Goal: Answer question/provide support: Share knowledge or assist other users

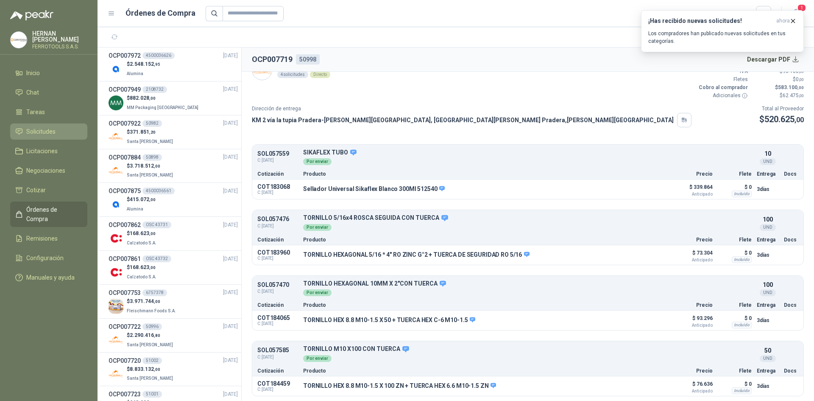
click at [63, 133] on li "Solicitudes" at bounding box center [48, 131] width 67 height 9
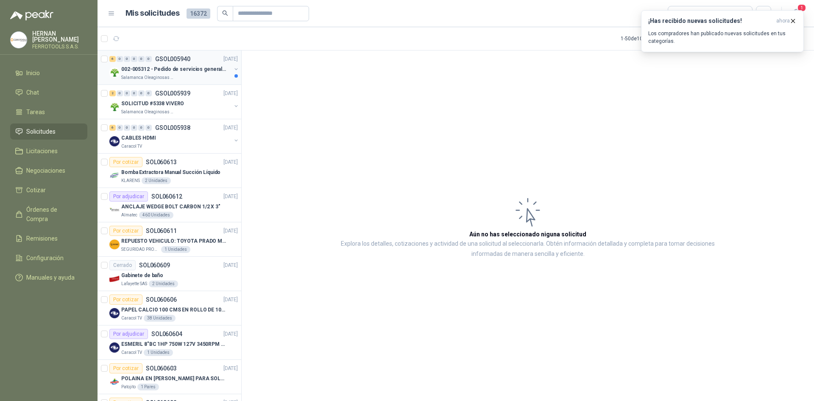
click at [192, 79] on div "Salamanca Oleaginosas SAS" at bounding box center [176, 77] width 110 height 7
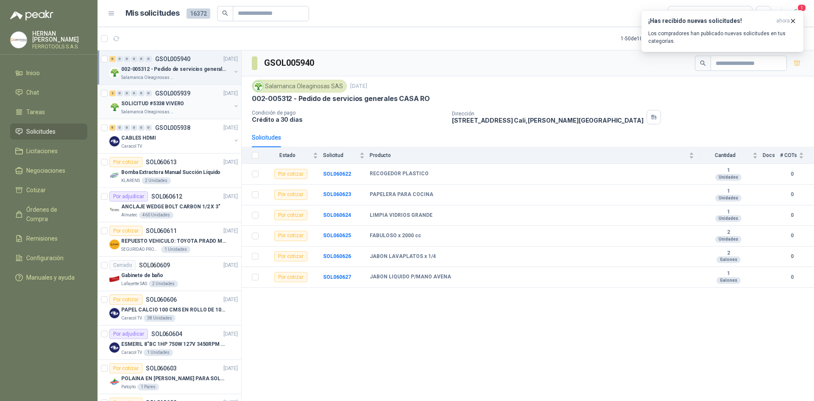
click at [191, 93] on div "2 0 0 0 0 0 GSOL005939 [DATE]" at bounding box center [174, 93] width 130 height 10
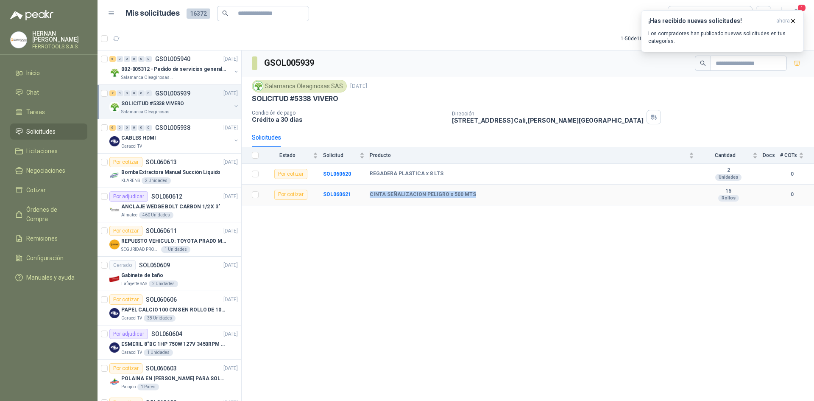
drag, startPoint x: 473, startPoint y: 193, endPoint x: 368, endPoint y: 197, distance: 104.8
click at [368, 197] on tr "Por cotizar SOL060621 CINTA SEÑALIZACION PELIGRO x 500 MTS 15 Rollos 0" at bounding box center [528, 194] width 572 height 21
copy tr "CINTA SEÑALIZACION PELIGRO x 500 MTS"
click at [332, 197] on b "SOL060621" at bounding box center [337, 194] width 28 height 6
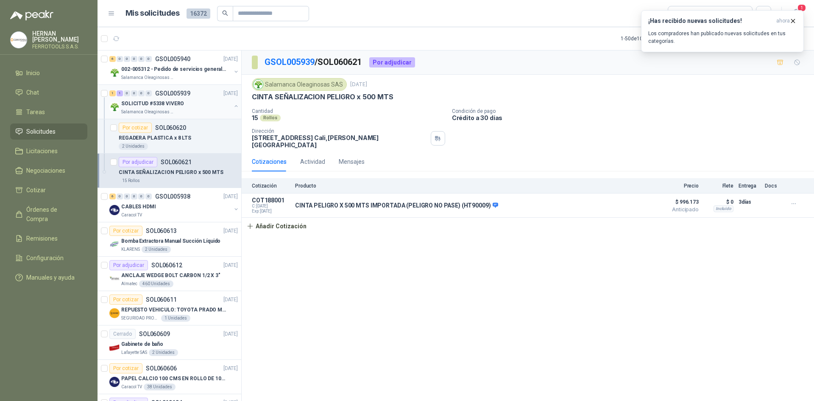
click at [208, 117] on div "1 1 0 0 0 0 GSOL005939 [DATE] SOLICITUD #5338 VIVERO Salamanca Oleaginosas SAS" at bounding box center [170, 102] width 144 height 34
click at [198, 100] on div "SOLICITUD #5338 VIVERO" at bounding box center [176, 103] width 110 height 10
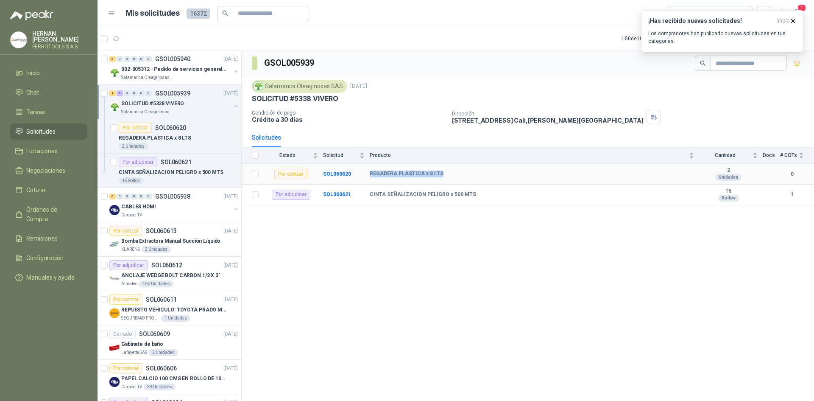
drag, startPoint x: 437, startPoint y: 173, endPoint x: 370, endPoint y: 172, distance: 67.4
click at [370, 172] on b "REGADERA PLASTICA x 8 LTS" at bounding box center [407, 173] width 74 height 7
copy b "REGADERA PLASTICA x 8 LTS"
click at [233, 105] on button "button" at bounding box center [236, 106] width 7 height 7
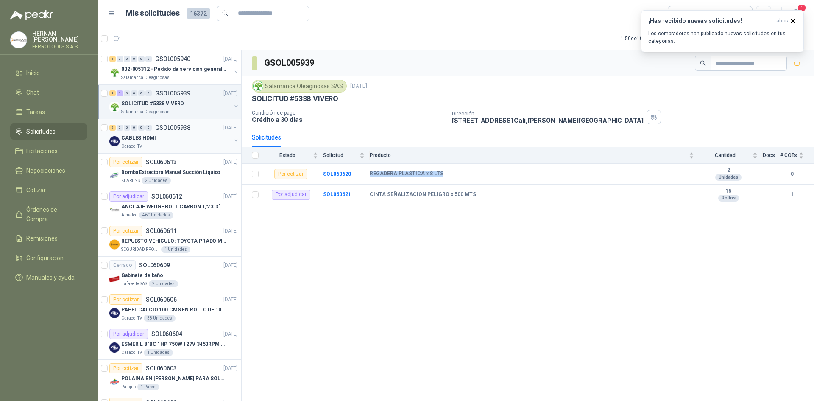
click at [203, 139] on div "CABLES HDMI" at bounding box center [176, 138] width 110 height 10
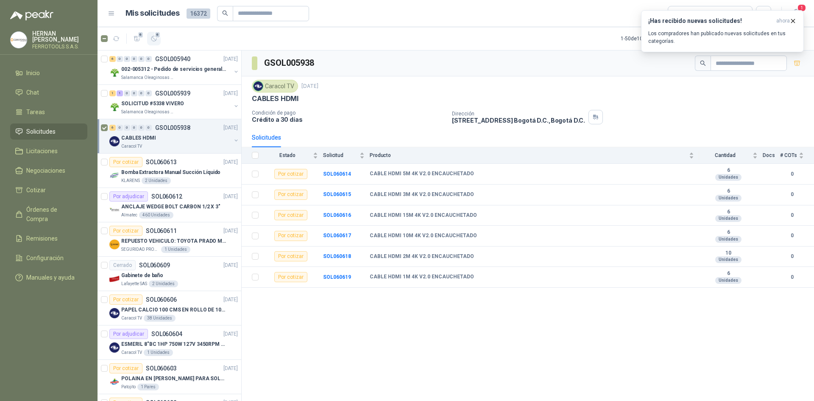
click at [157, 34] on span "6" at bounding box center [158, 34] width 6 height 7
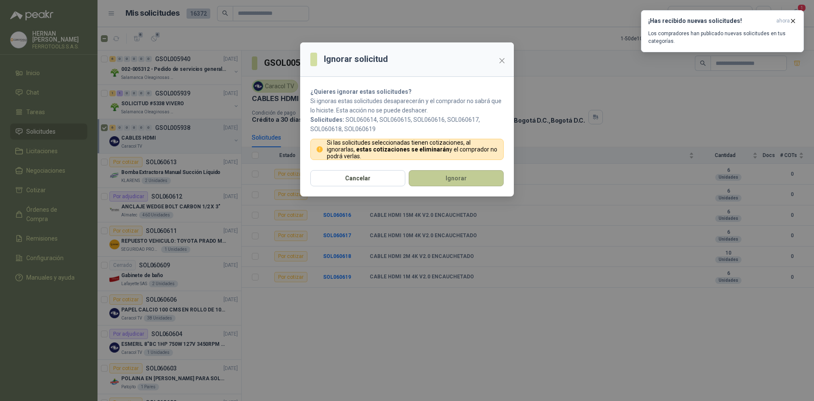
click at [448, 177] on button "Ignorar" at bounding box center [456, 178] width 95 height 16
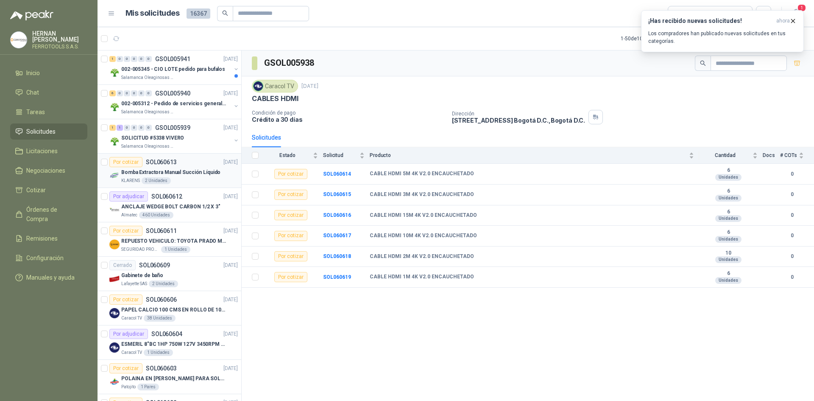
click at [196, 169] on p "Bomba Extractora Manual Succión Líquido" at bounding box center [170, 172] width 99 height 8
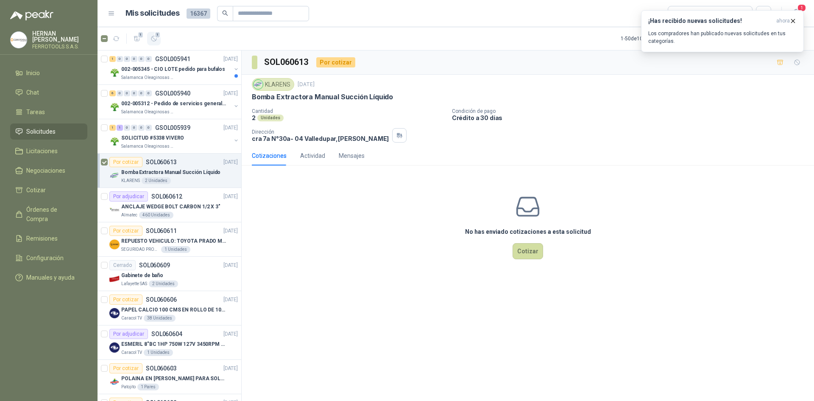
click at [155, 43] on button "1" at bounding box center [154, 39] width 14 height 14
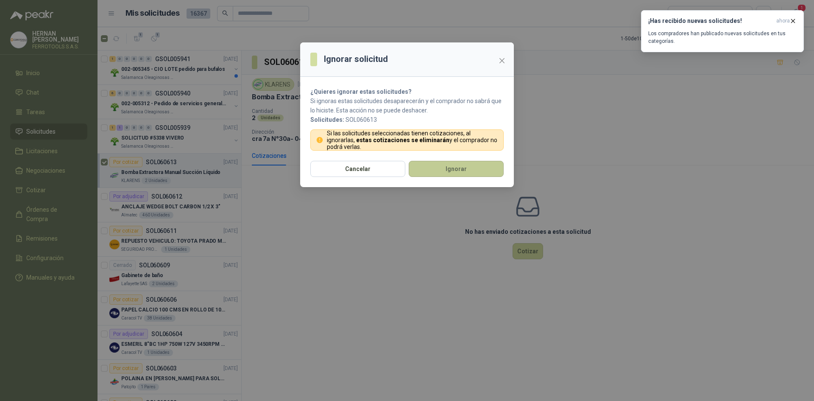
click at [429, 171] on button "Ignorar" at bounding box center [456, 169] width 95 height 16
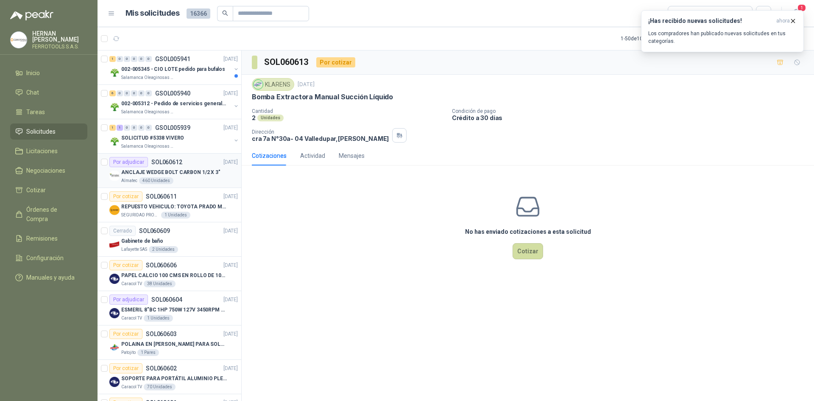
click at [215, 178] on div "Almatec 460 Unidades" at bounding box center [179, 180] width 117 height 7
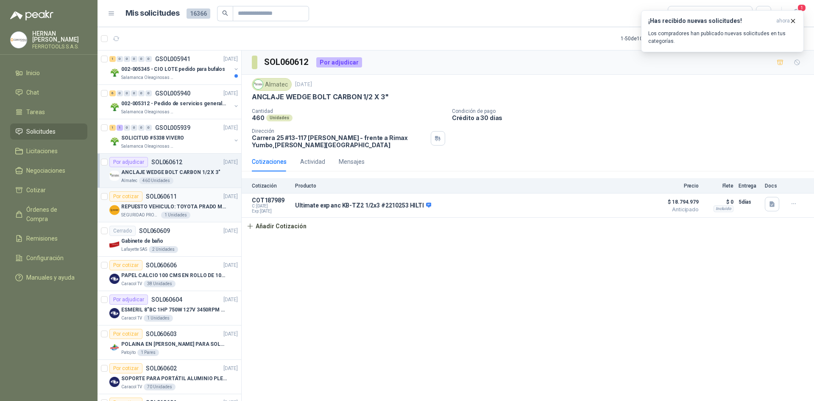
click at [220, 217] on div "SEGURIDAD PROVISER LTDA 1 Unidades" at bounding box center [179, 215] width 117 height 7
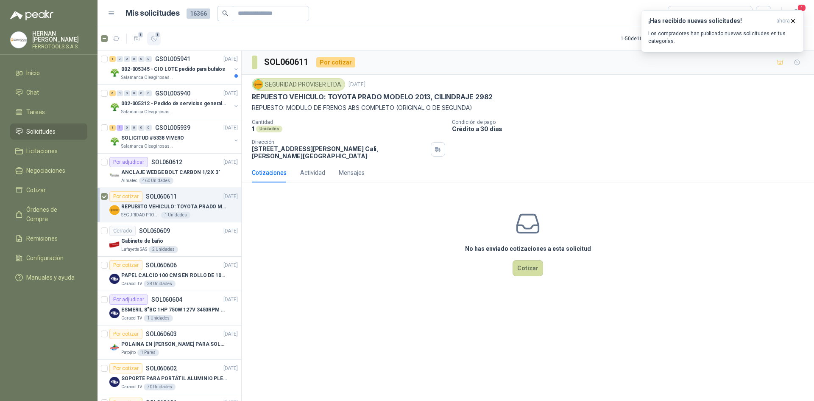
click at [160, 39] on button "1" at bounding box center [154, 39] width 14 height 14
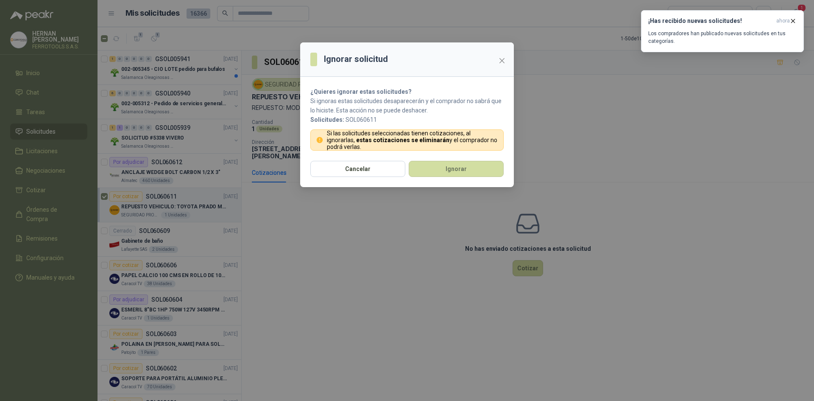
click at [481, 159] on section "¿Quieres ignorar estas solicitudes? Si ignoras estas solicitudes desaparecerán …" at bounding box center [407, 119] width 214 height 84
click at [477, 170] on button "Ignorar" at bounding box center [456, 169] width 95 height 16
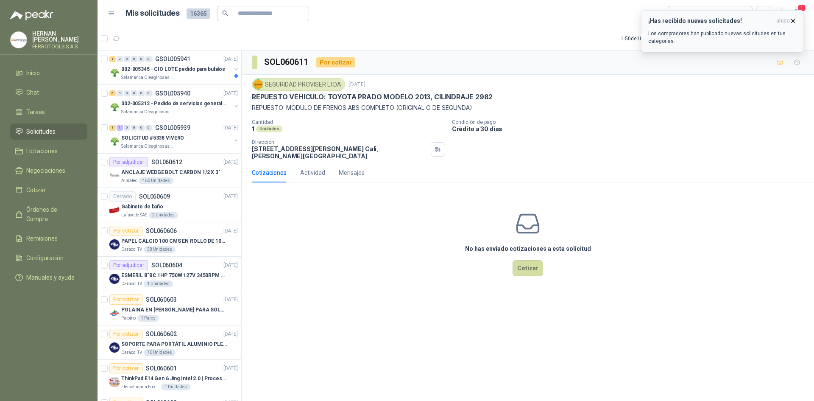
click at [794, 20] on icon "button" at bounding box center [792, 20] width 7 height 7
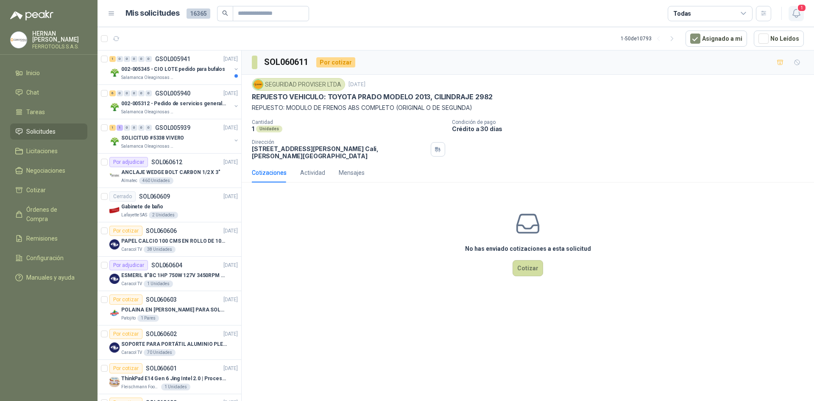
click at [796, 14] on icon "button" at bounding box center [796, 13] width 11 height 11
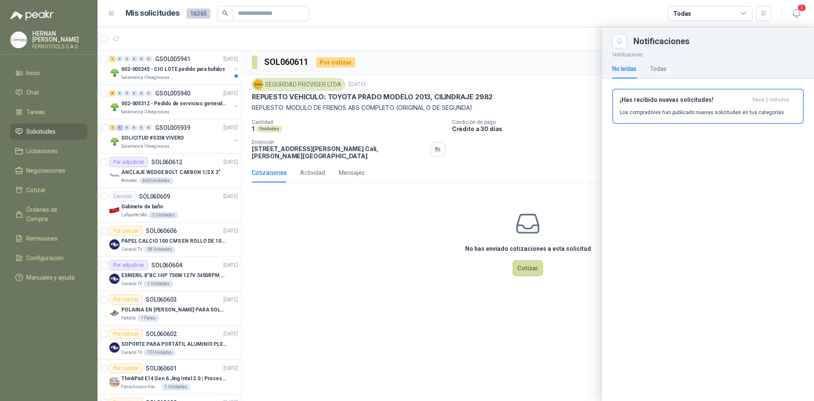
click at [669, 69] on div "No leídas Todas" at bounding box center [708, 69] width 192 height 20
click at [699, 128] on div "¡Has recibido nuevas solicitudes! hace 2 minutos Los compradores han publicado …" at bounding box center [708, 109] width 212 height 62
click at [697, 113] on p "Los compradores han publicado nuevas solicitudes en tus categorías." at bounding box center [702, 113] width 165 height 8
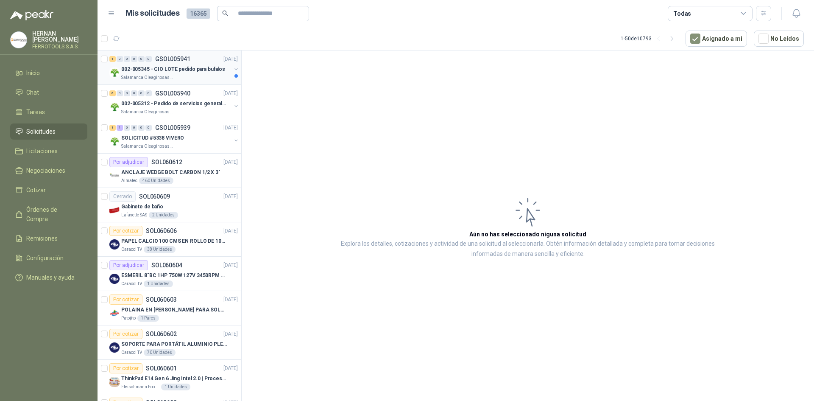
click at [196, 69] on p "002-005345 - CIO LOTE pedido para bufalos" at bounding box center [173, 69] width 104 height 8
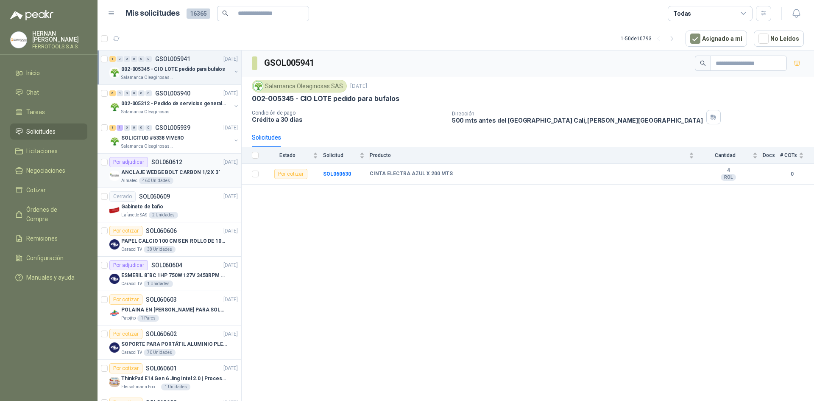
click at [178, 179] on div "Almatec 460 Unidades" at bounding box center [179, 180] width 117 height 7
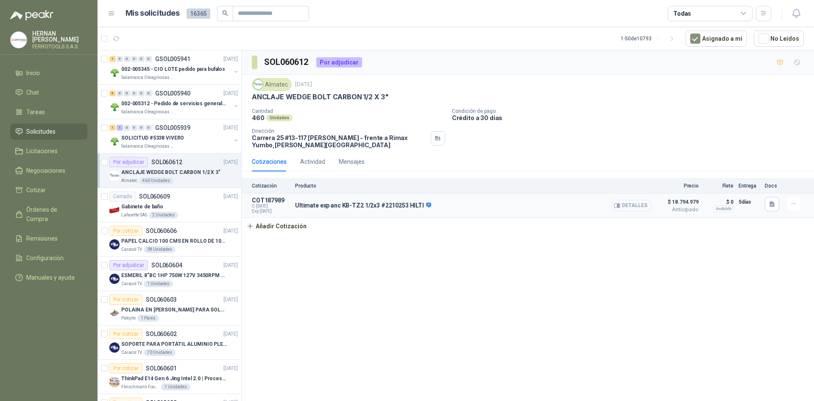
click at [626, 203] on button "Detalles" at bounding box center [631, 205] width 40 height 11
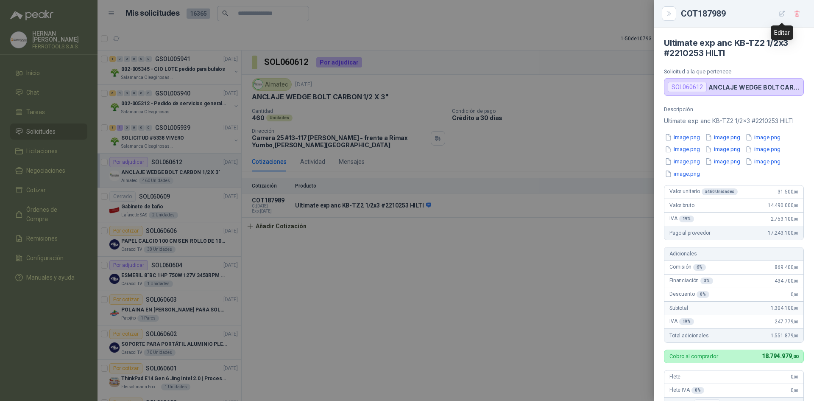
click at [786, 15] on button "button" at bounding box center [782, 14] width 14 height 14
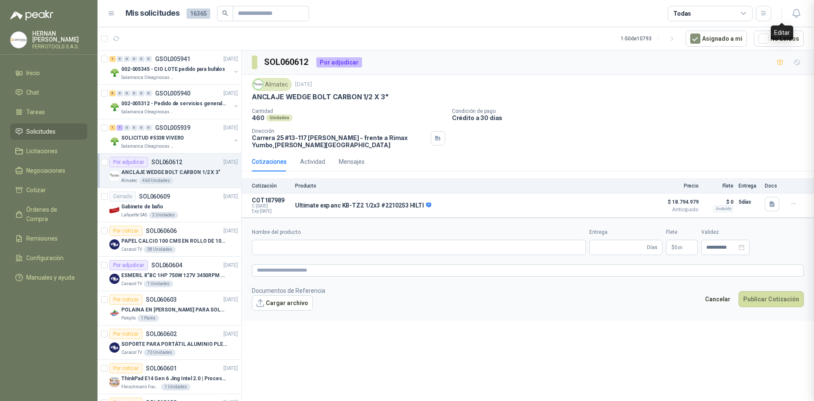
type input "**********"
type input "*"
type textarea "**********"
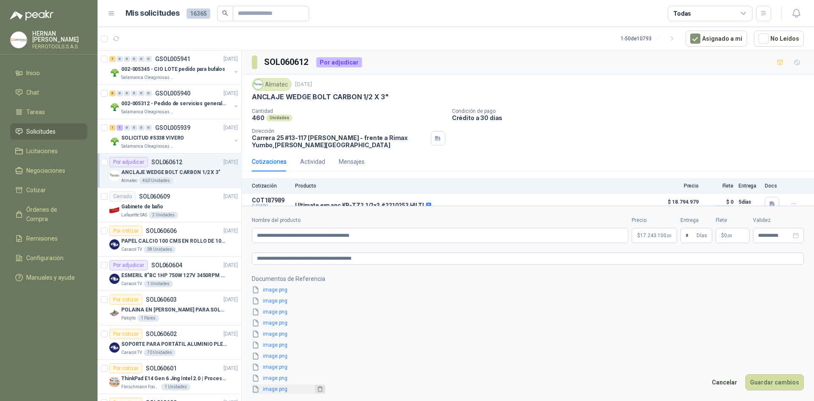
click at [318, 386] on icon "delete" at bounding box center [320, 389] width 6 height 6
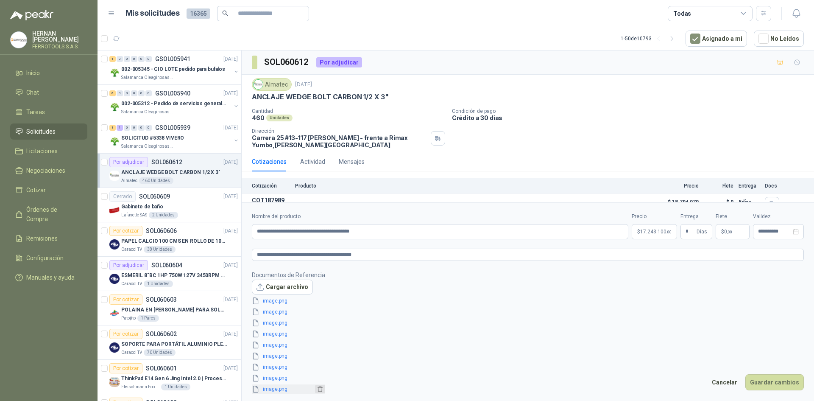
click at [317, 386] on icon "delete" at bounding box center [320, 389] width 6 height 6
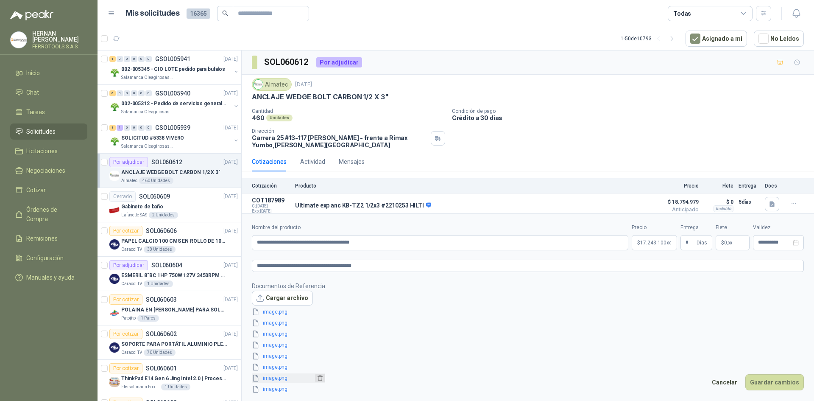
click at [318, 378] on icon "delete" at bounding box center [320, 378] width 5 height 6
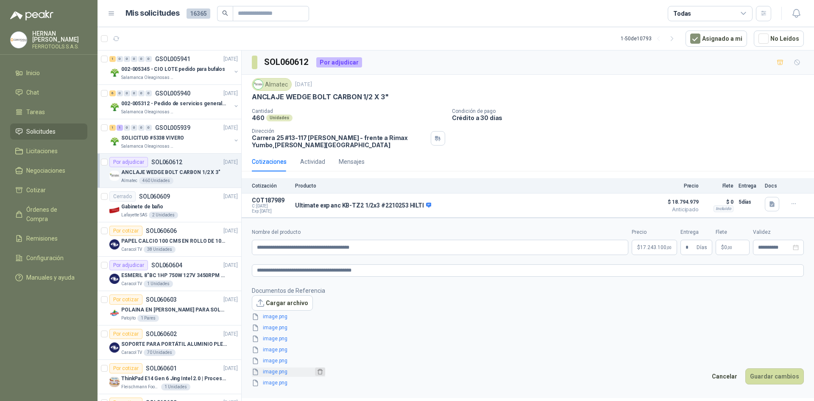
click at [318, 373] on icon "delete" at bounding box center [320, 372] width 5 height 6
click at [316, 375] on button "button" at bounding box center [320, 371] width 10 height 8
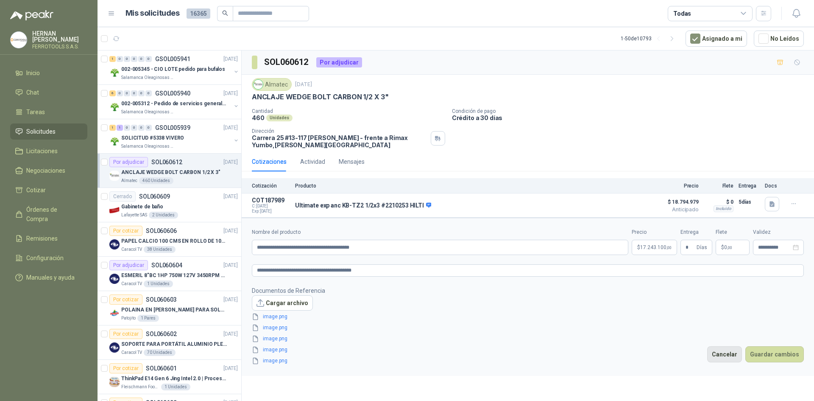
click at [731, 356] on button "Cancelar" at bounding box center [724, 354] width 35 height 16
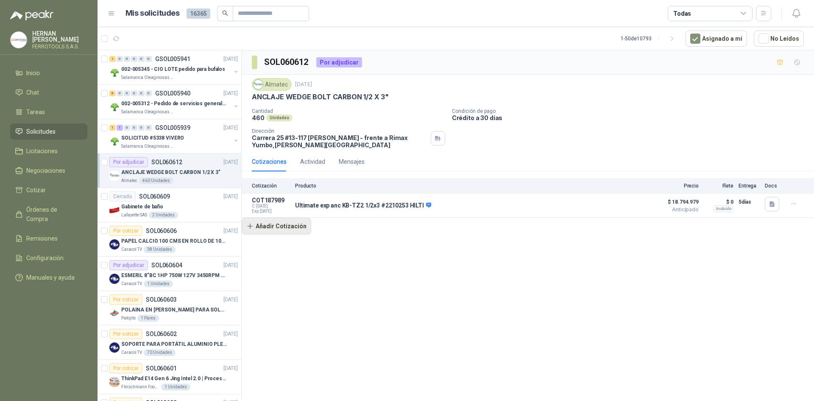
click at [283, 229] on button "Añadir Cotización" at bounding box center [277, 225] width 70 height 17
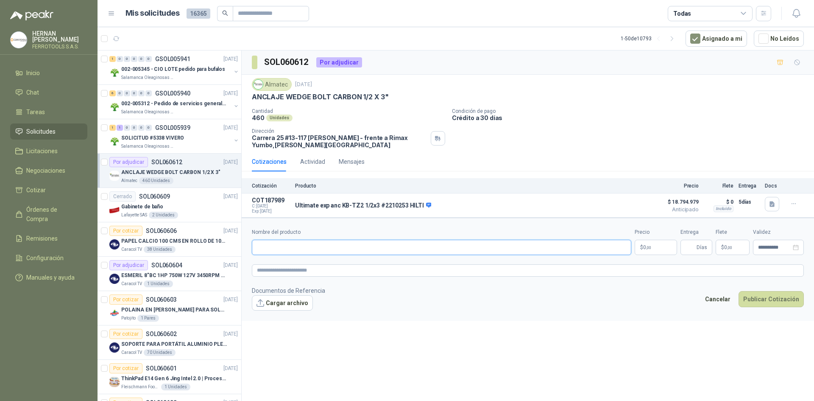
click at [292, 251] on input "Nombre del producto" at bounding box center [441, 247] width 379 height 15
click at [270, 305] on button "Cargar archivo" at bounding box center [282, 302] width 61 height 15
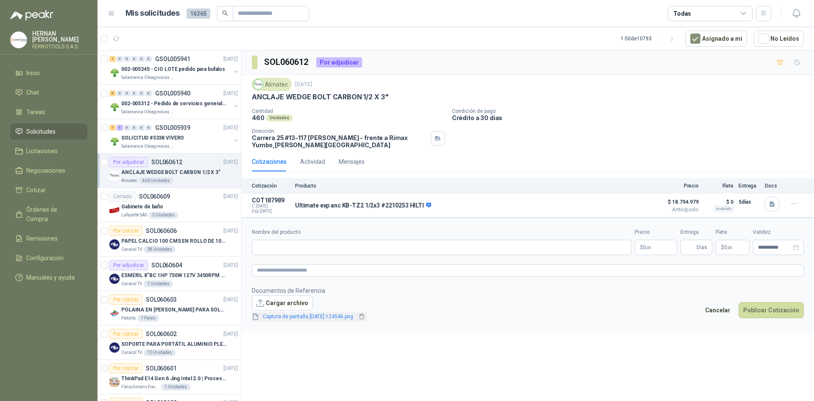
click at [336, 317] on span "Captura de pantalla [DATE] 124546.png" at bounding box center [307, 316] width 97 height 8
click at [336, 317] on link "Captura de pantalla [DATE] 124546.png" at bounding box center [307, 316] width 97 height 8
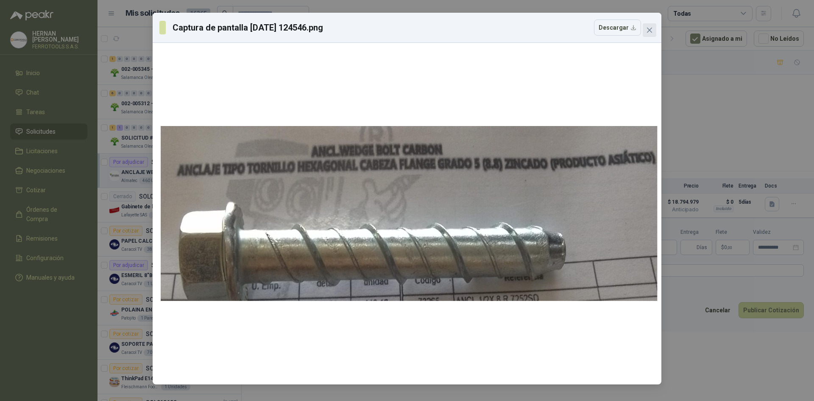
click at [649, 31] on icon "close" at bounding box center [649, 30] width 5 height 5
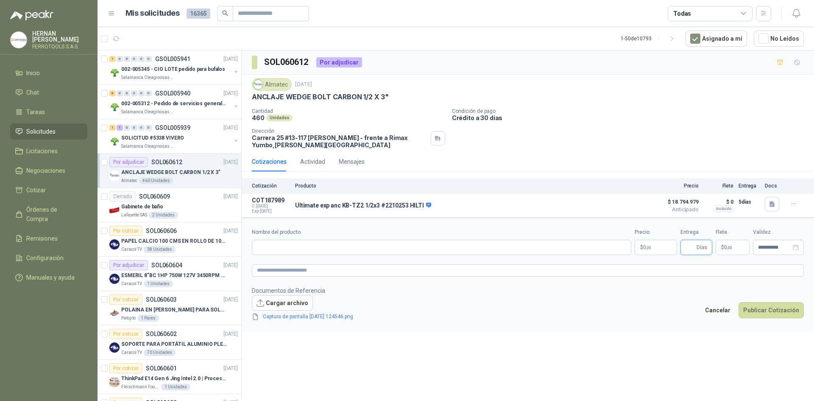
click at [688, 249] on input "Entrega" at bounding box center [689, 247] width 9 height 14
type input "*"
click at [327, 251] on input "Nombre del producto" at bounding box center [441, 247] width 379 height 15
paste input "**********"
type input "**********"
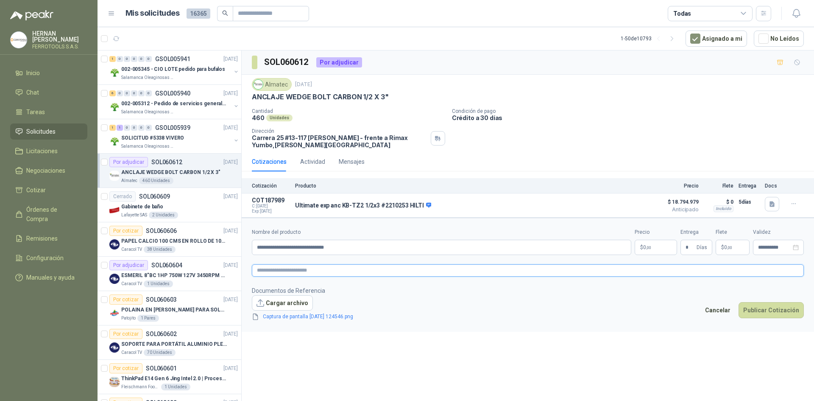
click at [387, 269] on textarea at bounding box center [528, 270] width 552 height 12
paste textarea "**********"
type textarea "**********"
click at [665, 243] on body "[PERSON_NAME] FERROTOOLS S.A.S. Inicio Chat Tareas Solicitudes Licitaciones Neg…" at bounding box center [407, 200] width 814 height 401
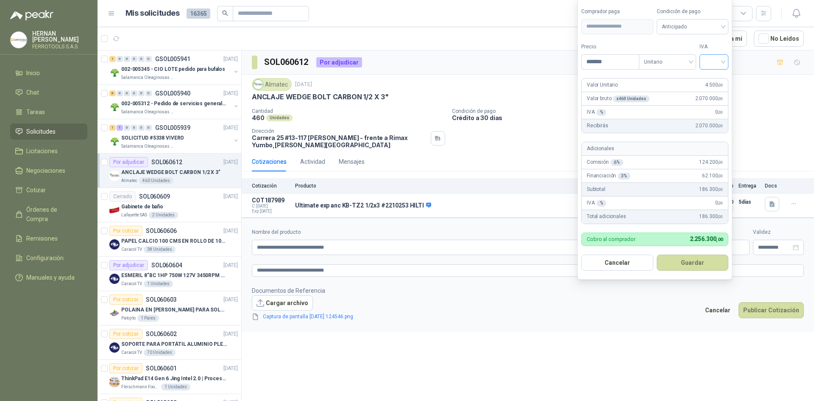
type input "*******"
drag, startPoint x: 713, startPoint y: 59, endPoint x: 707, endPoint y: 73, distance: 15.4
click at [713, 59] on input "search" at bounding box center [714, 61] width 19 height 13
click at [716, 78] on div "19%" at bounding box center [716, 79] width 16 height 9
click at [705, 258] on button "Guardar" at bounding box center [694, 262] width 73 height 16
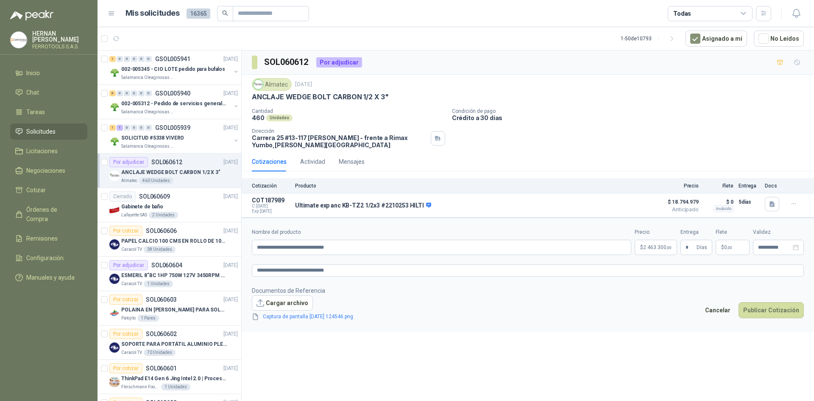
click at [760, 321] on div "Cancelar Publicar Cotización" at bounding box center [751, 312] width 103 height 20
click at [761, 316] on button "Publicar Cotización" at bounding box center [770, 310] width 65 height 16
